Goal: Transaction & Acquisition: Purchase product/service

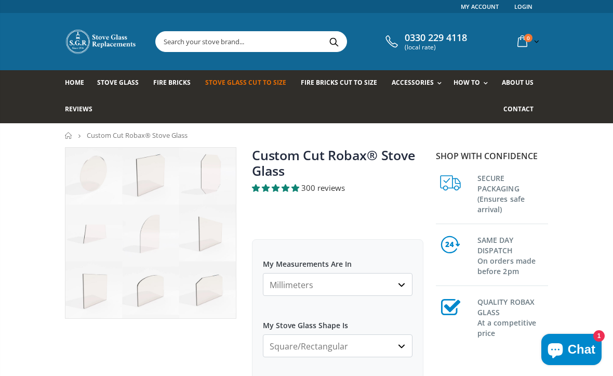
scroll to position [19, 0]
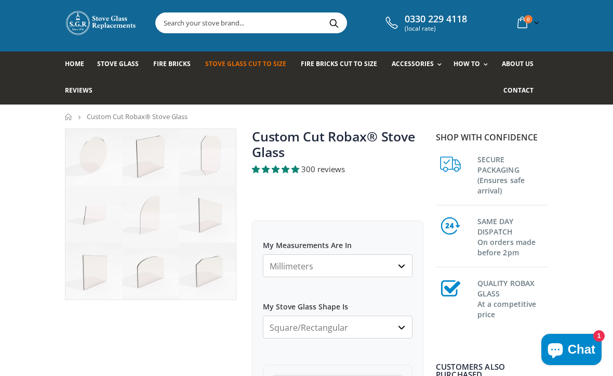
click at [390, 261] on select "Millimeters Centimeters Inches" at bounding box center [338, 265] width 150 height 23
click at [405, 264] on select "Millimeters Centimeters Inches" at bounding box center [338, 265] width 150 height 23
click at [399, 326] on select "Square/Rectangular Arched Half Arch Both Top Corners Cut Single Corner Cut All …" at bounding box center [338, 326] width 150 height 23
click at [402, 325] on select "Square/Rectangular Arched Half Arch Both Top Corners Cut Single Corner Cut All …" at bounding box center [338, 326] width 150 height 23
click at [88, 280] on img at bounding box center [150, 214] width 170 height 170
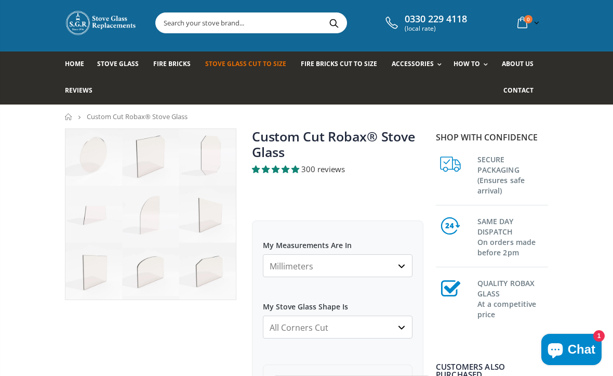
click at [206, 211] on img at bounding box center [150, 214] width 170 height 170
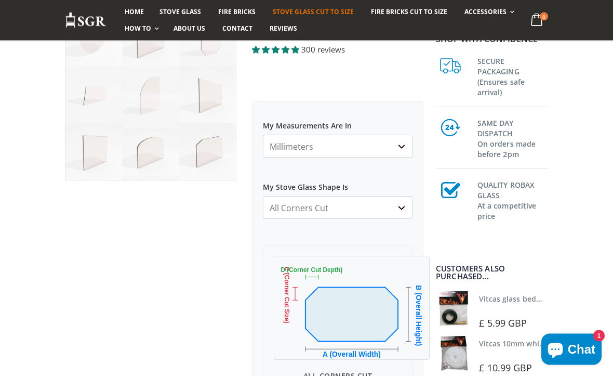
scroll to position [136, 0]
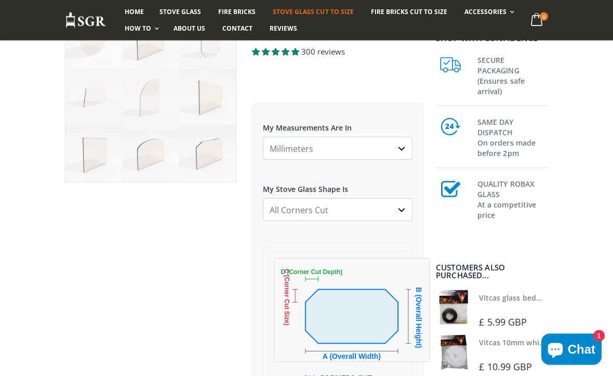
click at [96, 147] on img at bounding box center [150, 97] width 170 height 170
click at [402, 209] on select "Square/Rectangular Arched Half Arch Both Top Corners Cut Single Corner Cut All …" at bounding box center [338, 209] width 150 height 23
select select "square-rectangular"
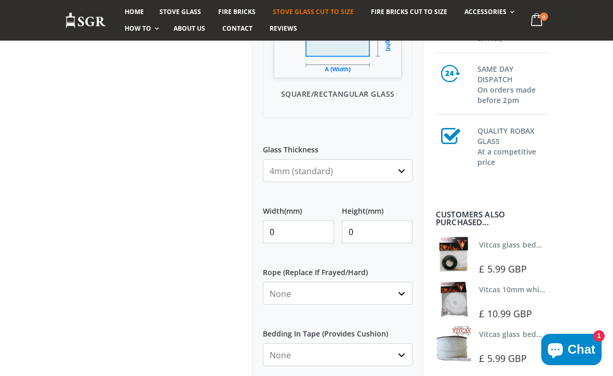
click at [309, 232] on input "0" at bounding box center [298, 231] width 71 height 23
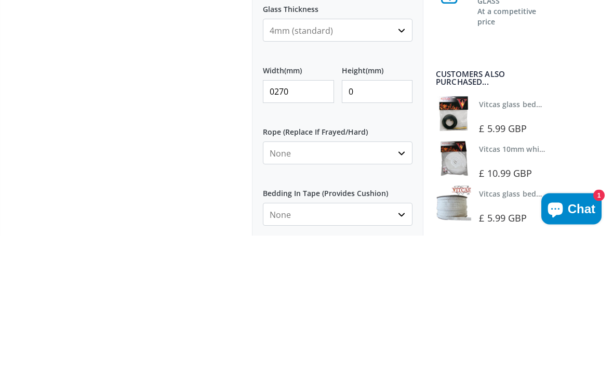
click at [384, 221] on input "0" at bounding box center [377, 232] width 71 height 23
click at [321, 221] on input "0270" at bounding box center [298, 232] width 71 height 23
type input "0"
type input "270"
click at [395, 221] on input "0" at bounding box center [377, 232] width 71 height 23
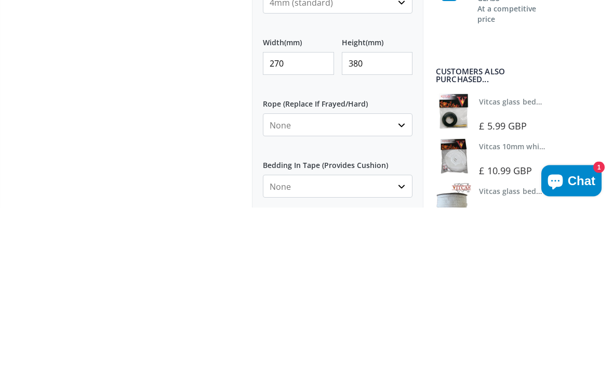
type input "380"
click at [394, 282] on select "None 3mm White 6mm White 8mm White 10mm White 12mm White 6mm Black 8mm Black 10…" at bounding box center [338, 293] width 150 height 23
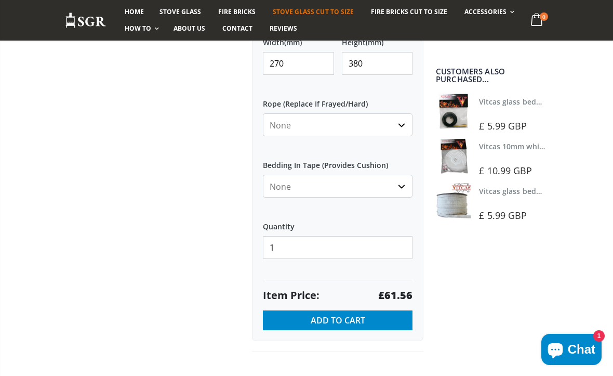
select select "10mm-white"
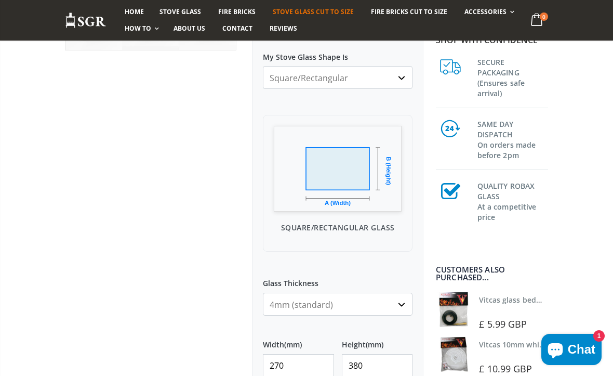
scroll to position [199, 0]
